Goal: Task Accomplishment & Management: Use online tool/utility

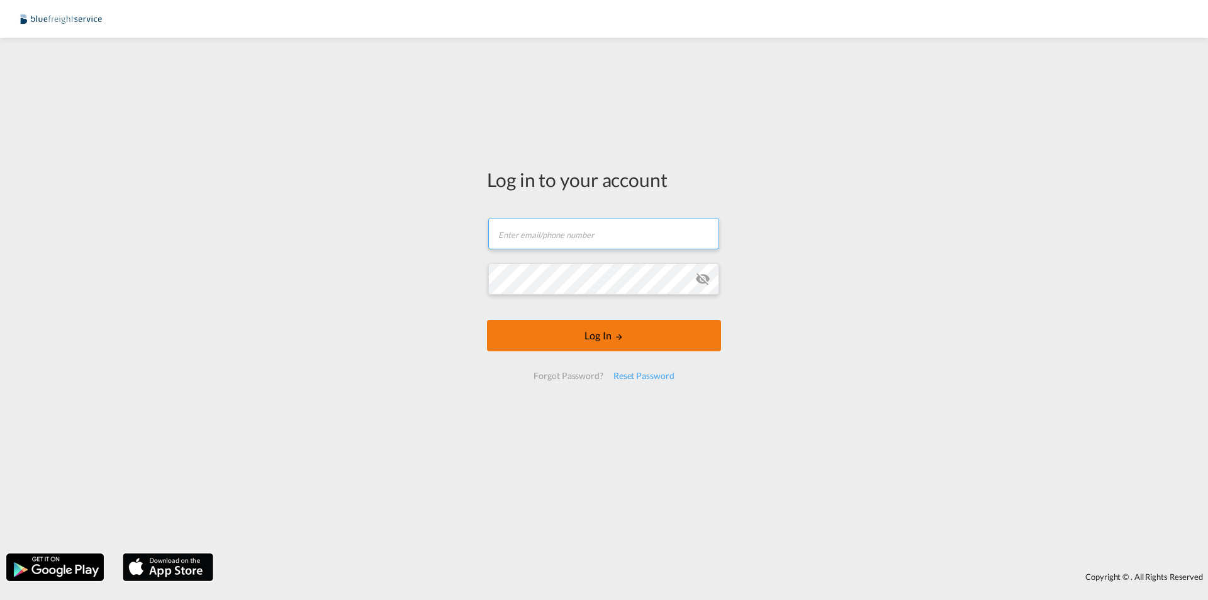
type input "[PERSON_NAME][EMAIL_ADDRESS][PERSON_NAME][DOMAIN_NAME]"
click at [593, 348] on button "Log In" at bounding box center [604, 335] width 234 height 31
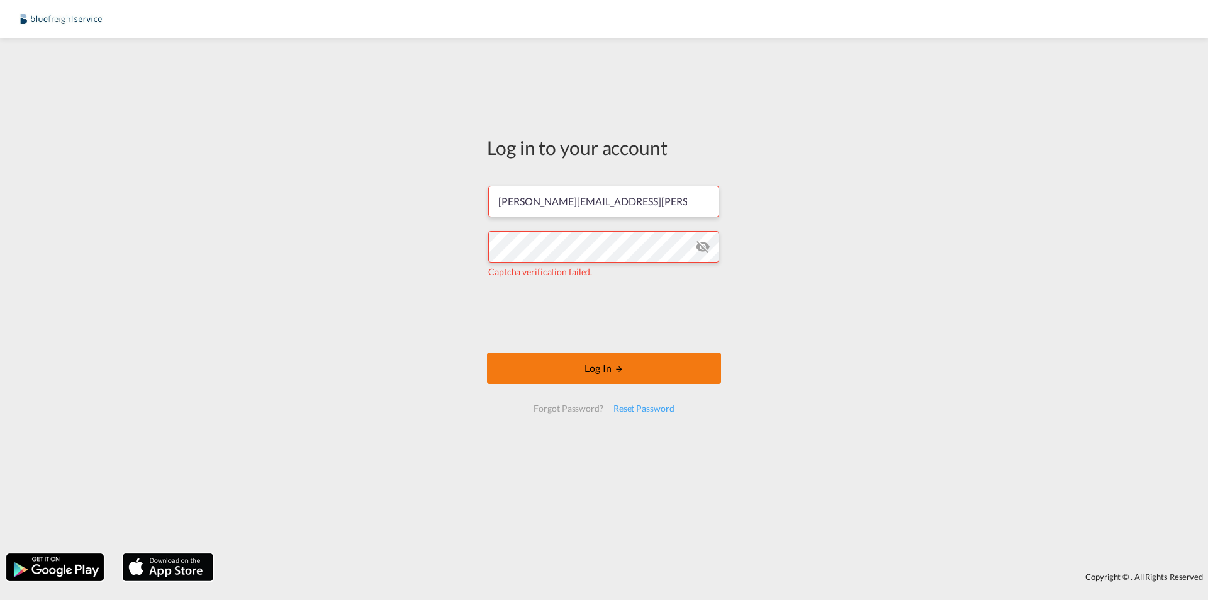
click at [639, 377] on button "Log In" at bounding box center [604, 367] width 234 height 31
